Goal: Check status: Check status

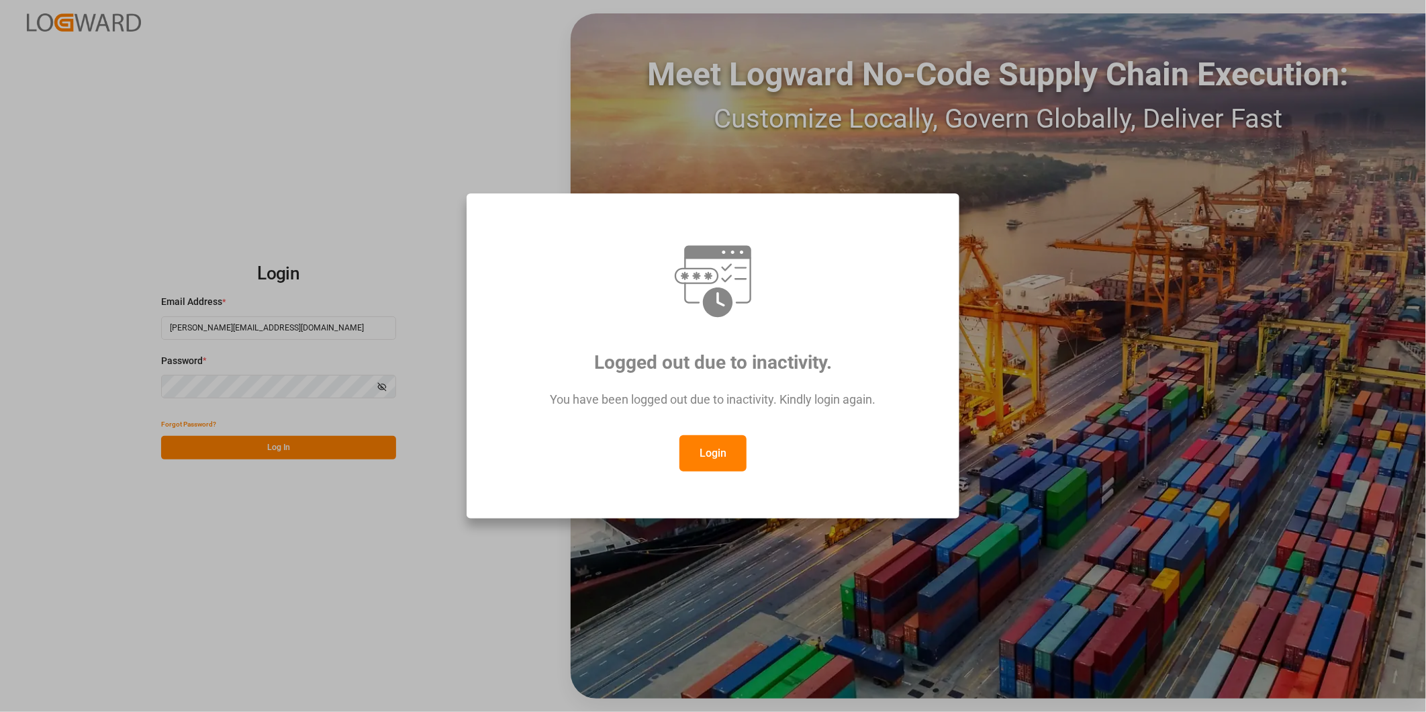
click at [709, 455] on button "Login" at bounding box center [713, 453] width 67 height 36
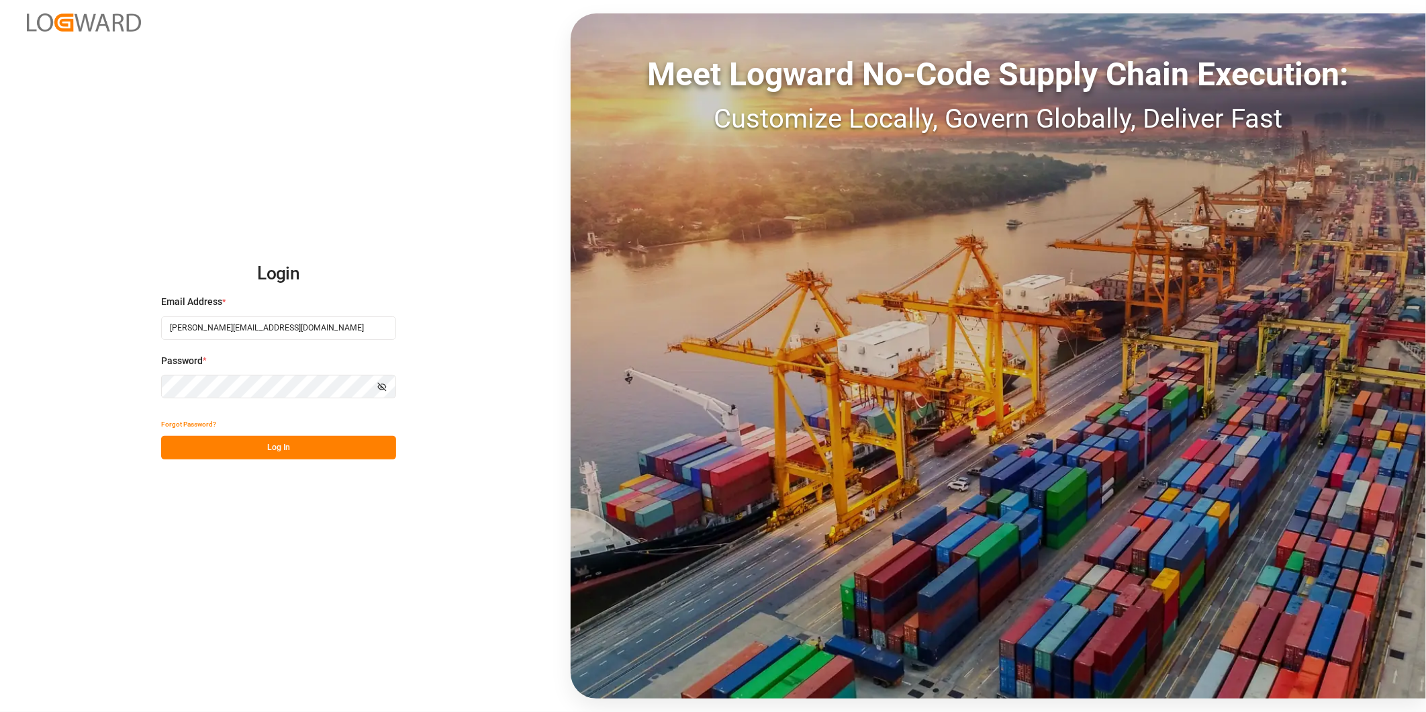
click at [363, 455] on button "Log In" at bounding box center [278, 448] width 235 height 24
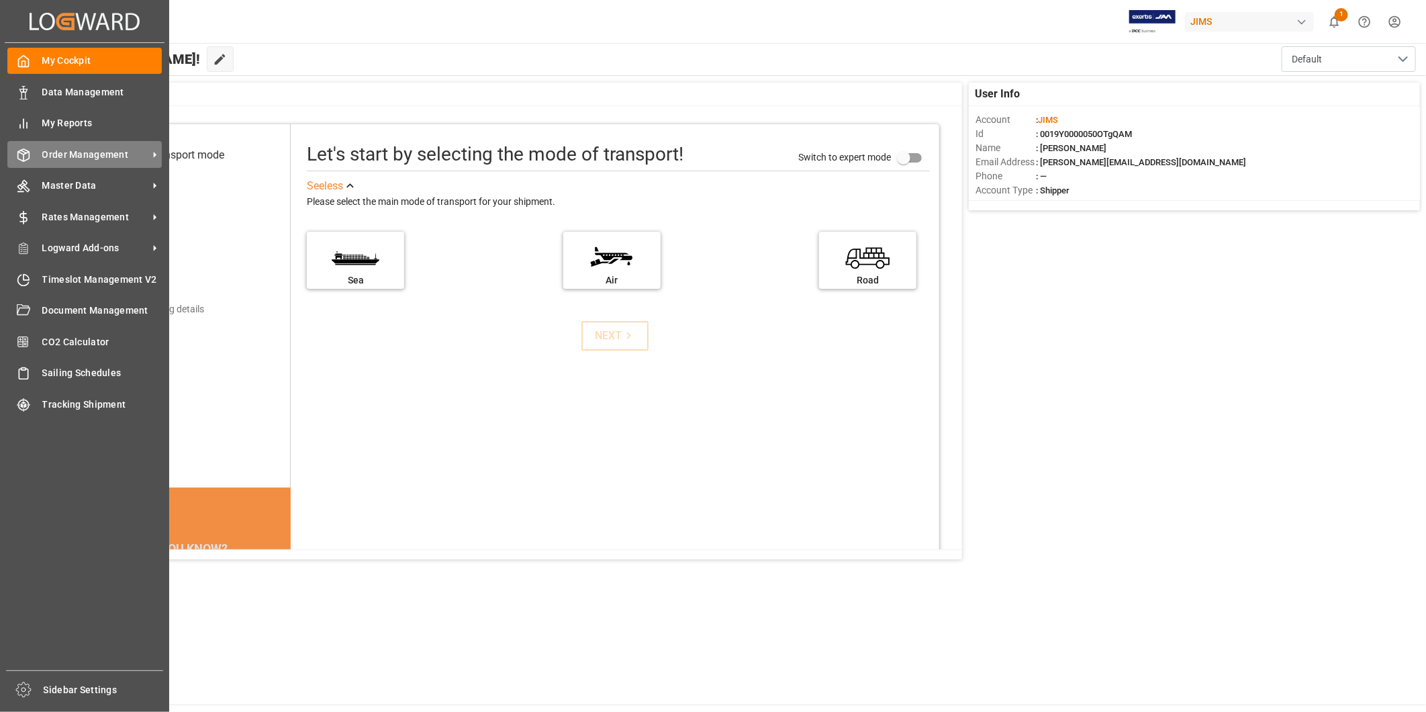
click at [43, 152] on span "Order Management" at bounding box center [95, 155] width 106 height 14
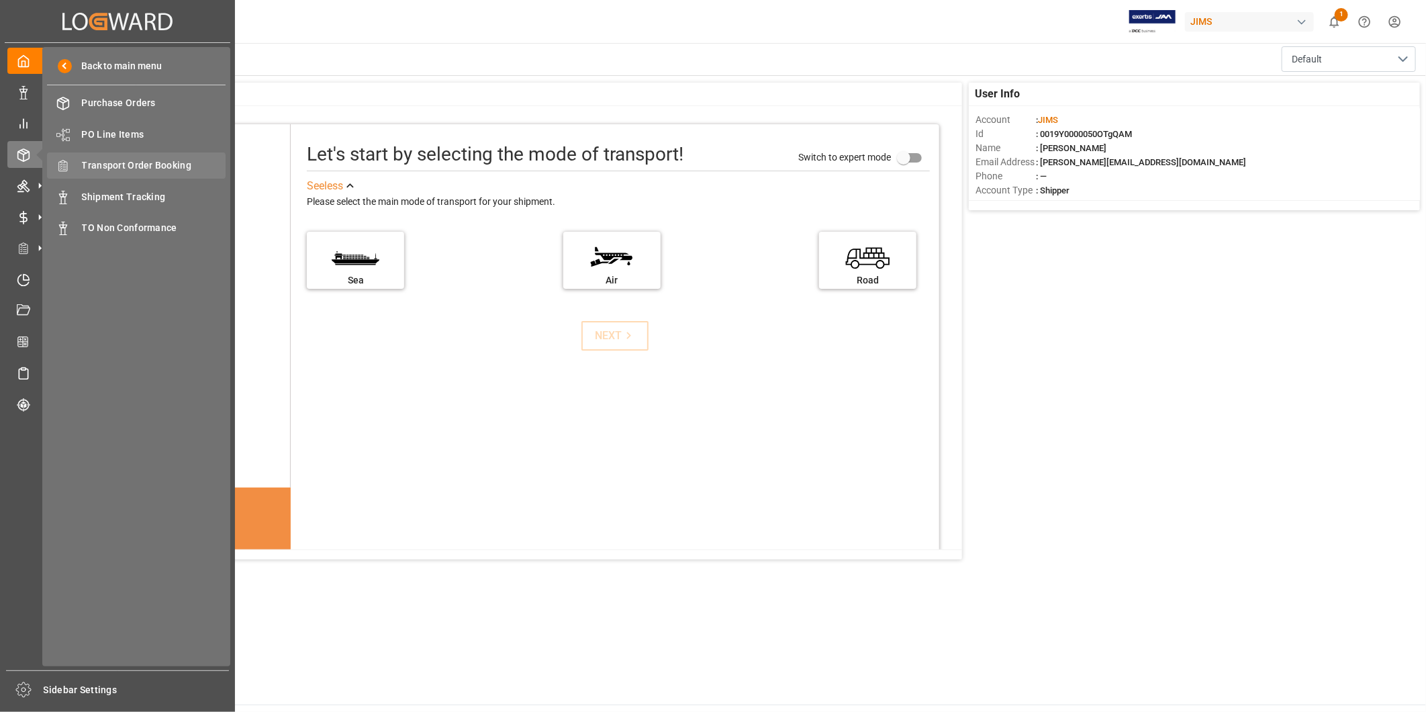
click at [91, 165] on span "Transport Order Booking" at bounding box center [154, 165] width 144 height 14
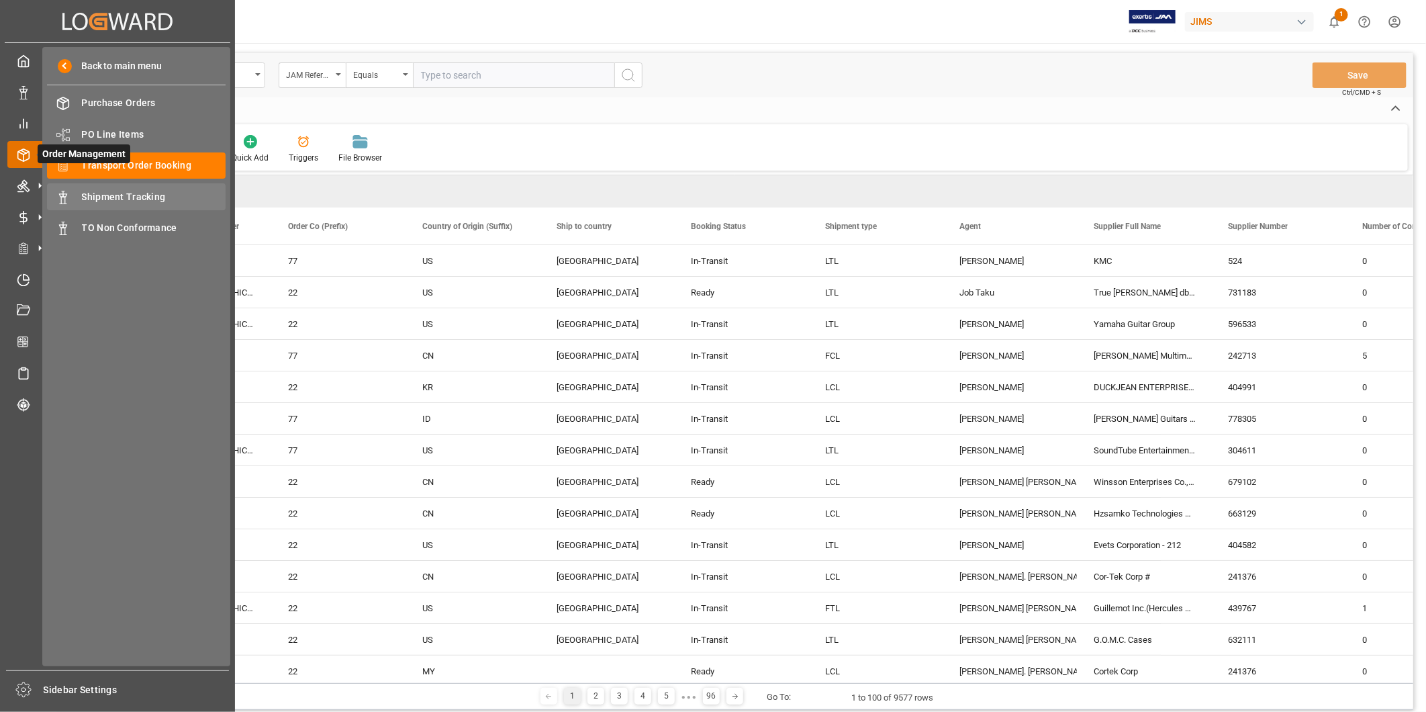
click at [116, 190] on span "Shipment Tracking" at bounding box center [154, 197] width 144 height 14
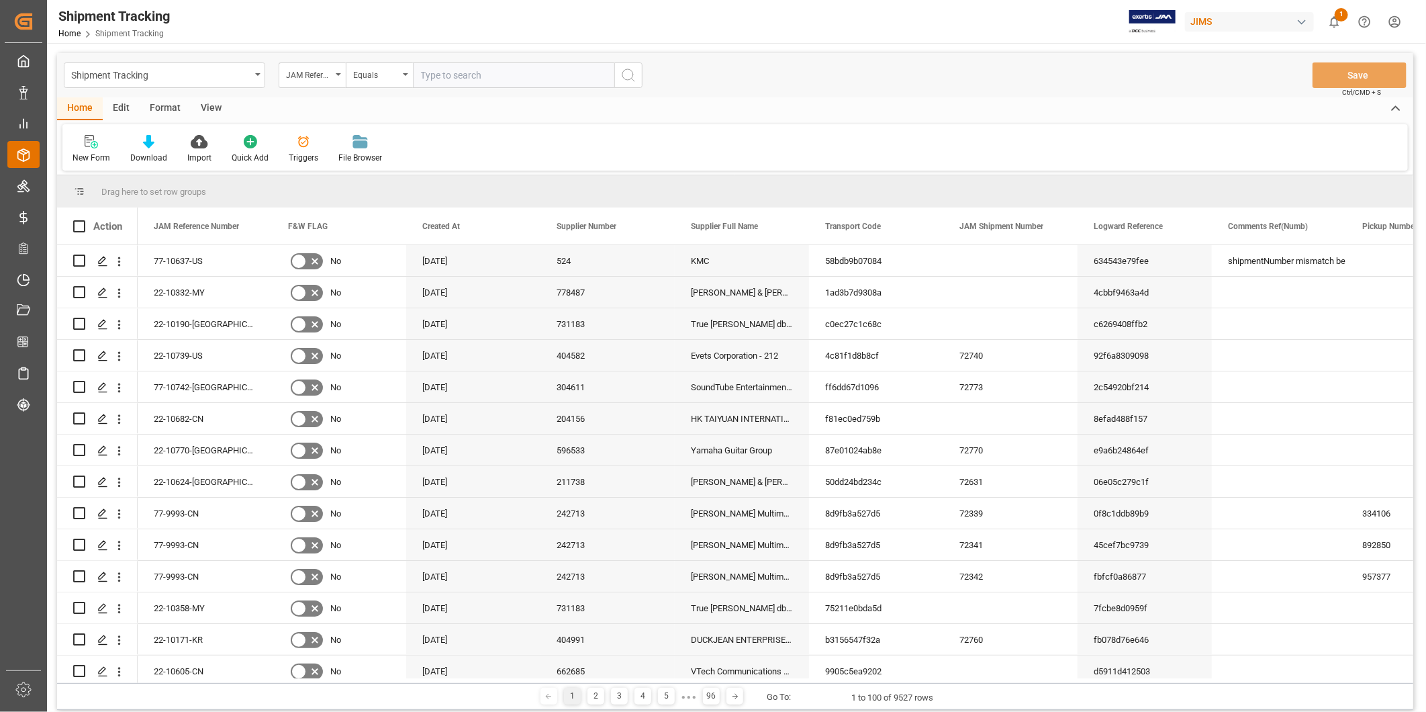
click at [418, 71] on input "text" at bounding box center [513, 75] width 201 height 26
click at [436, 74] on input "text" at bounding box center [513, 75] width 201 height 26
paste input "77-9710-CN"
type input "77-9710-CN"
click at [618, 75] on button "search button" at bounding box center [628, 75] width 28 height 26
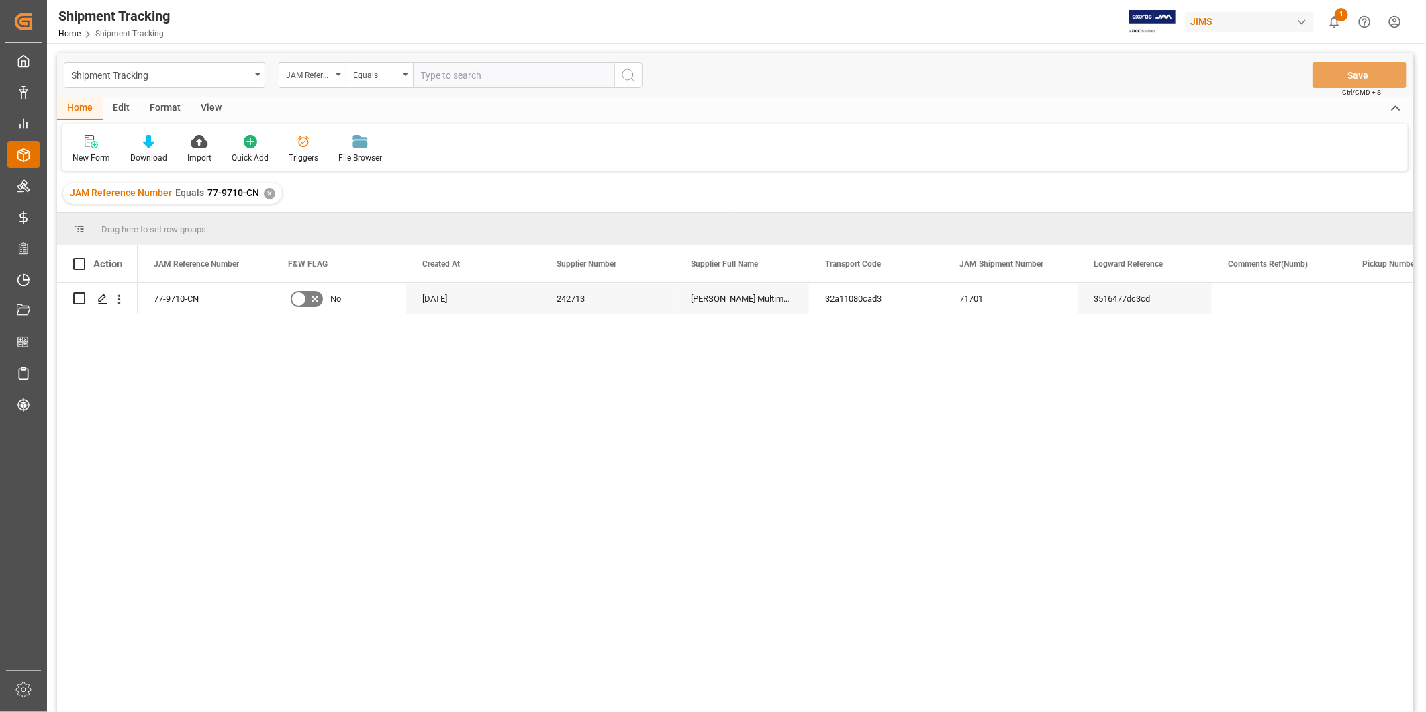
click at [222, 109] on div "View" at bounding box center [211, 108] width 41 height 23
click at [92, 154] on div "Default" at bounding box center [86, 158] width 26 height 12
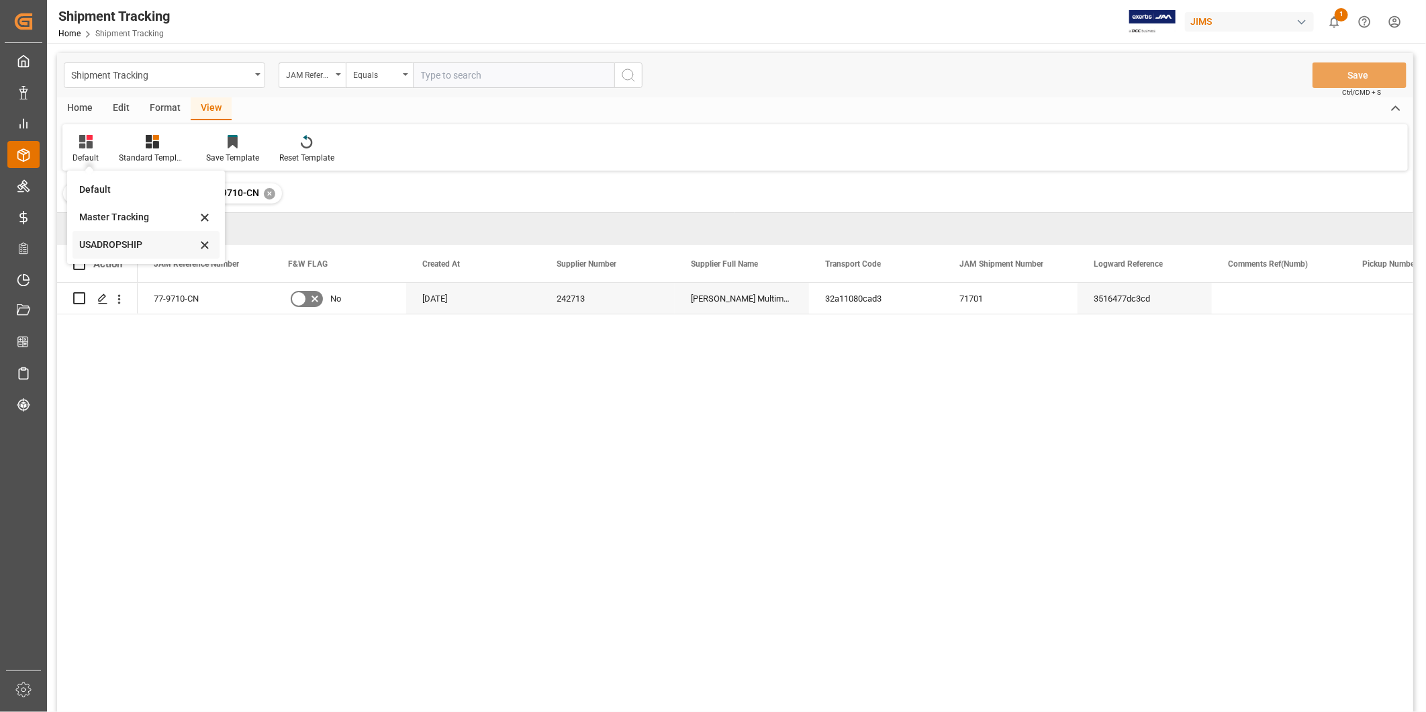
click at [91, 254] on div "USADROPSHIP" at bounding box center [146, 245] width 147 height 28
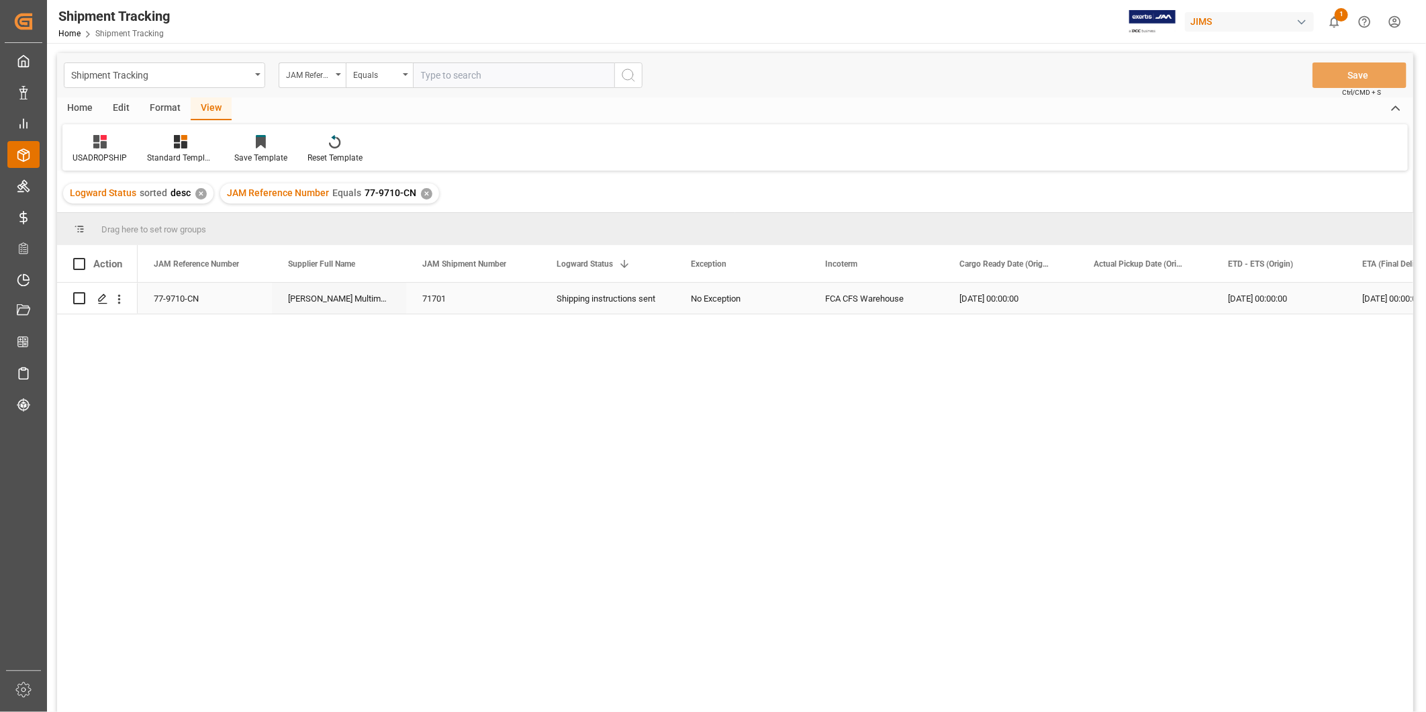
click at [1033, 297] on div "[DATE] 00:00:00" at bounding box center [1010, 298] width 134 height 31
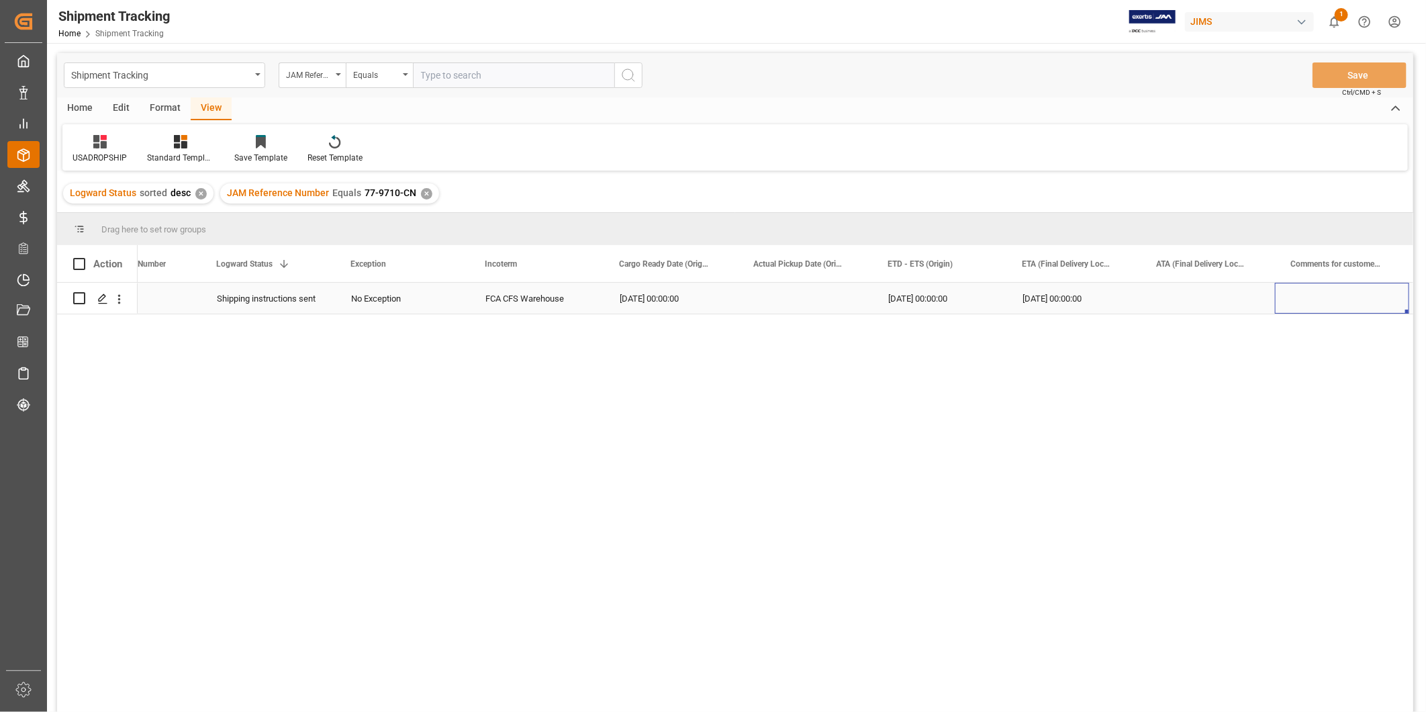
scroll to position [0, 470]
click at [1158, 302] on div "Press SPACE to select this row." at bounding box center [1212, 298] width 134 height 31
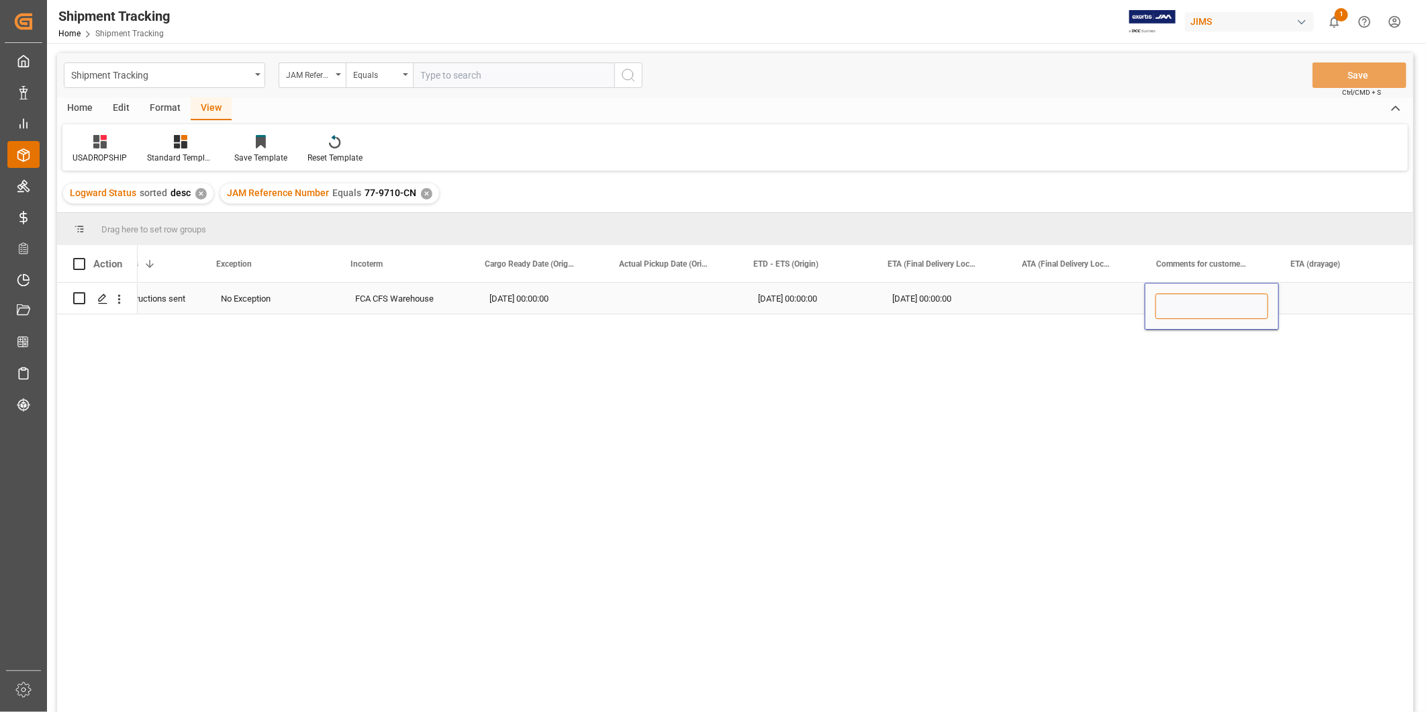
click at [1158, 302] on input "Press SPACE to select this row." at bounding box center [1212, 306] width 113 height 26
type input "Delayed by [PERSON_NAME]"
click at [1348, 73] on button "Save" at bounding box center [1360, 75] width 94 height 26
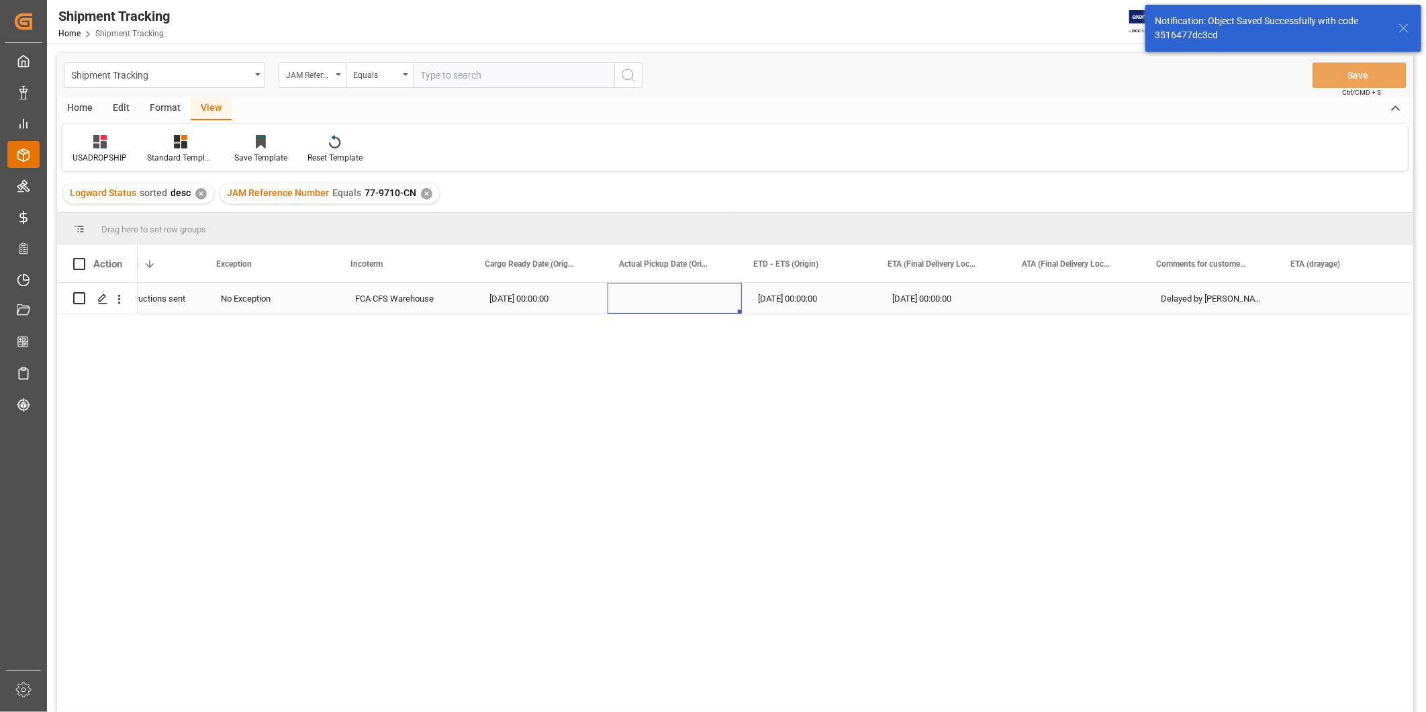
click at [619, 297] on div "Press SPACE to select this row." at bounding box center [675, 298] width 134 height 31
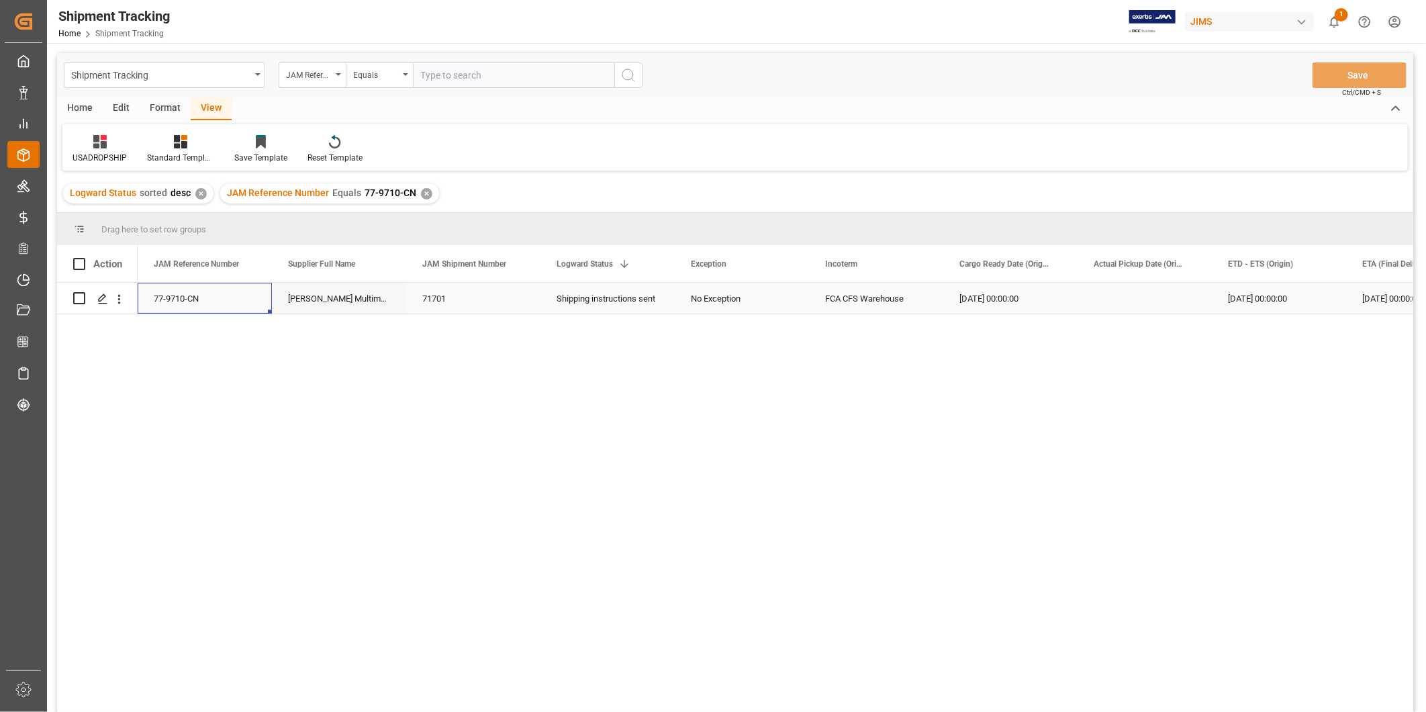
click at [1309, 296] on div "[DATE] 00:00:00" at bounding box center [1279, 298] width 134 height 31
click at [1127, 303] on div "Press SPACE to select this row." at bounding box center [1145, 298] width 134 height 31
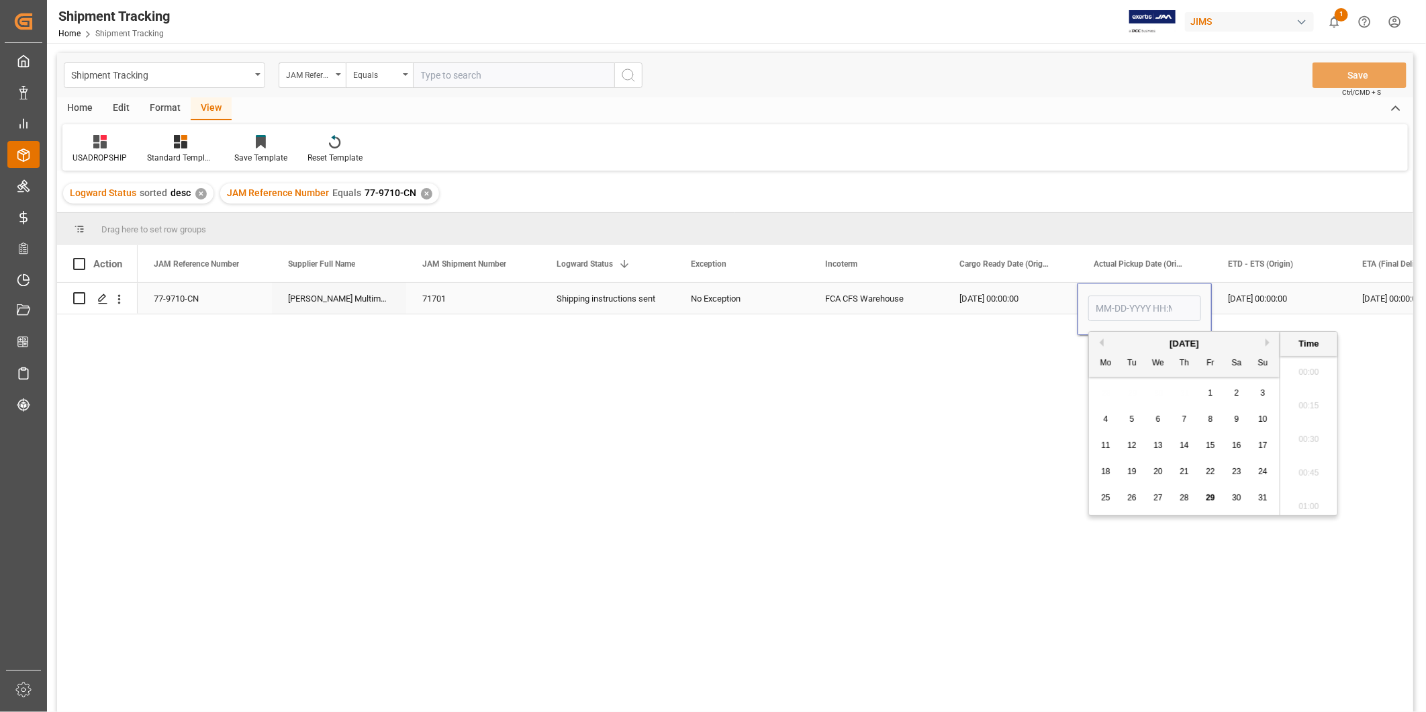
scroll to position [1011, 0]
click at [1212, 492] on div "29" at bounding box center [1211, 498] width 17 height 16
type input "[DATE] 00:00"
click at [1273, 305] on div "[DATE] 00:00:00" at bounding box center [1279, 298] width 134 height 31
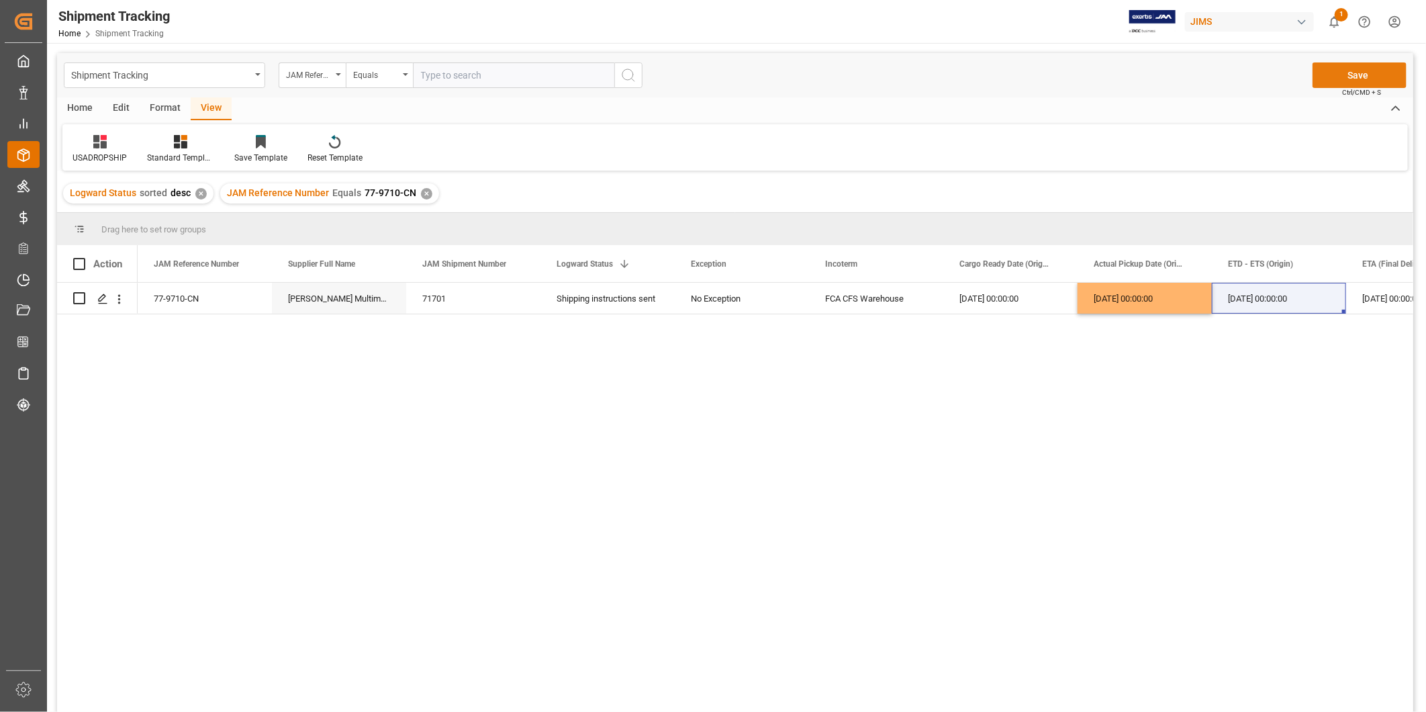
click at [1348, 78] on button "Save" at bounding box center [1360, 75] width 94 height 26
